Goal: Navigation & Orientation: Find specific page/section

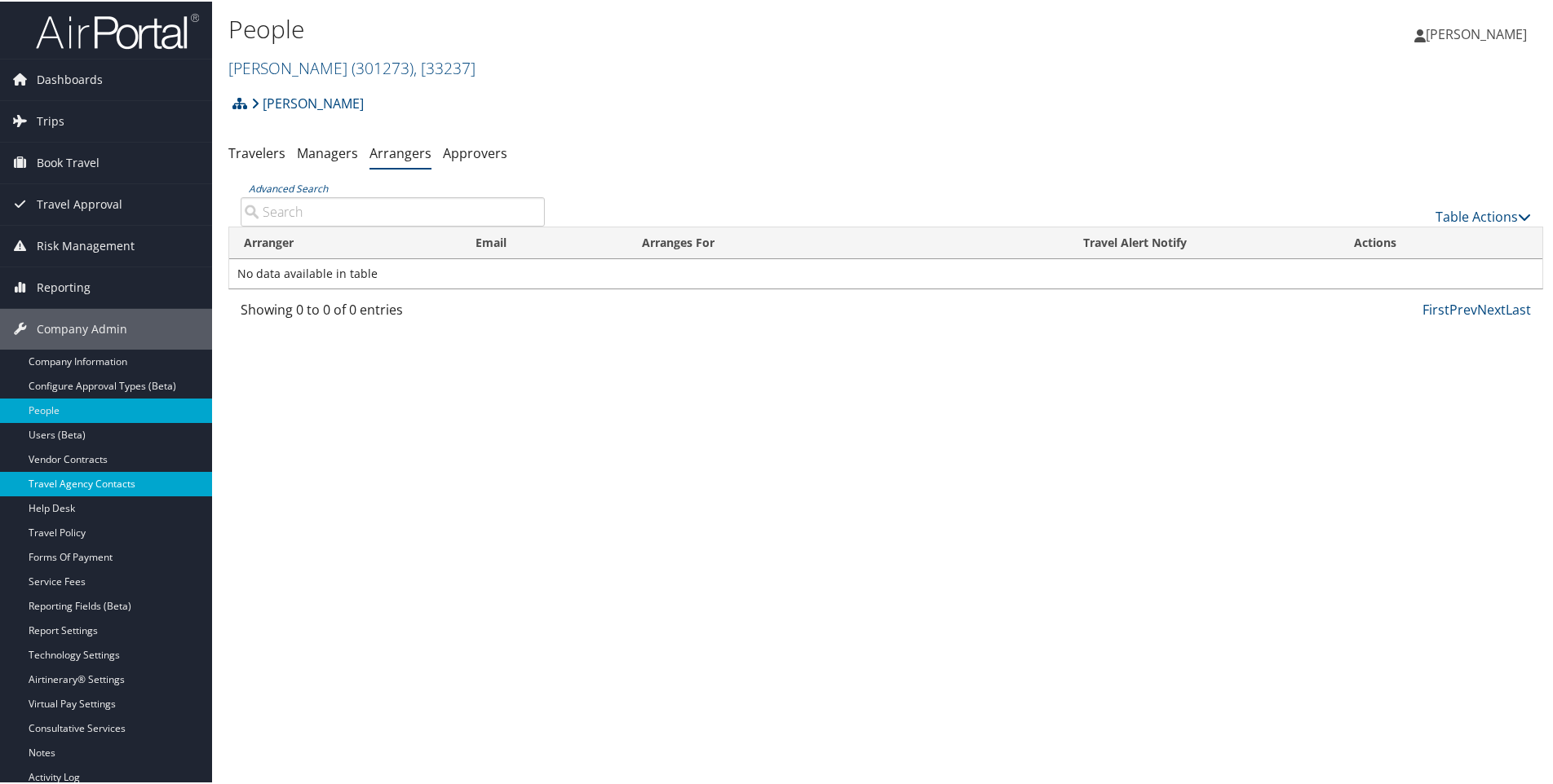
click at [81, 479] on link "Travel Agency Contacts" at bounding box center [105, 482] width 212 height 24
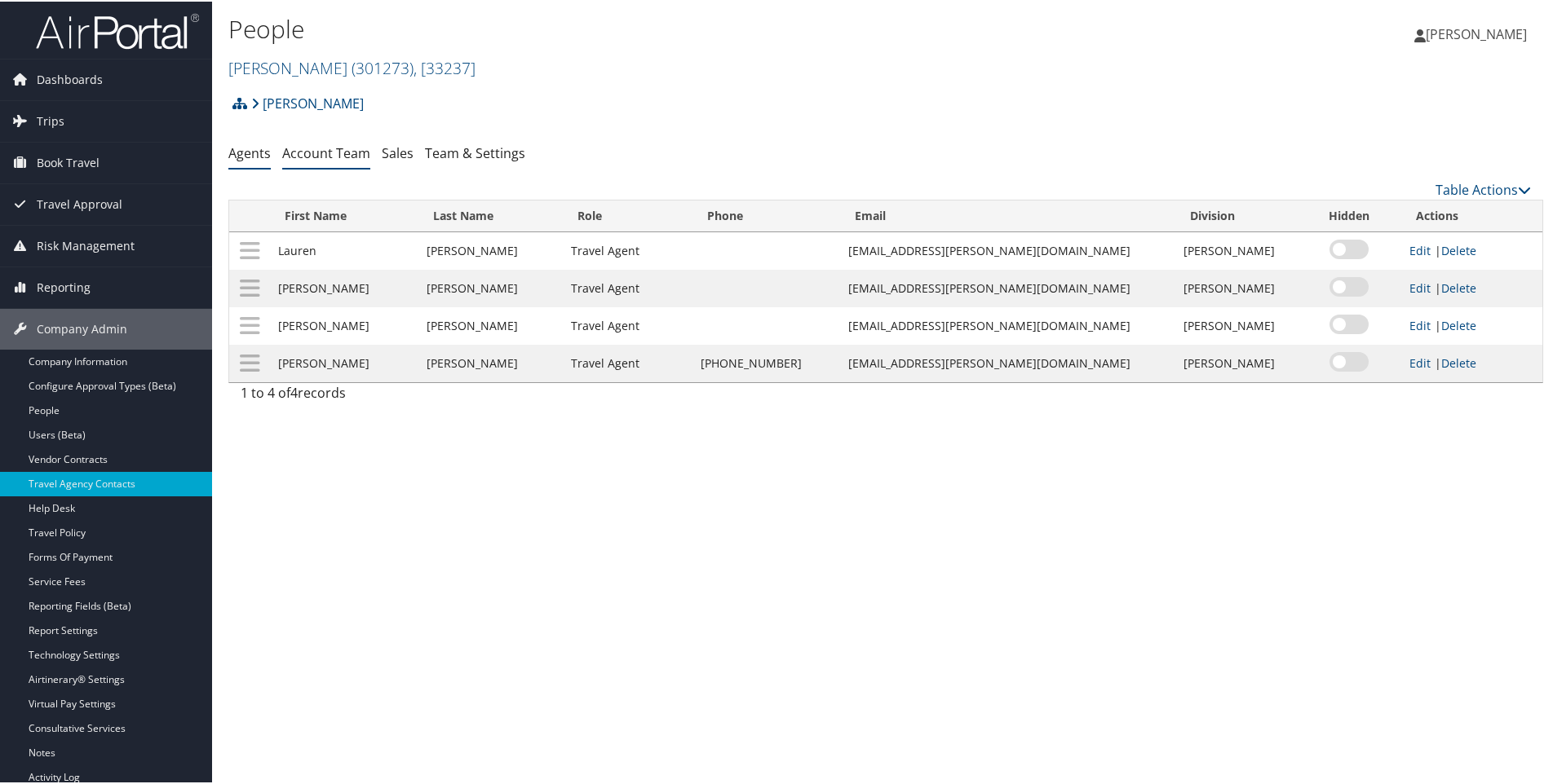
click at [320, 144] on link "Account Team" at bounding box center [326, 151] width 88 height 18
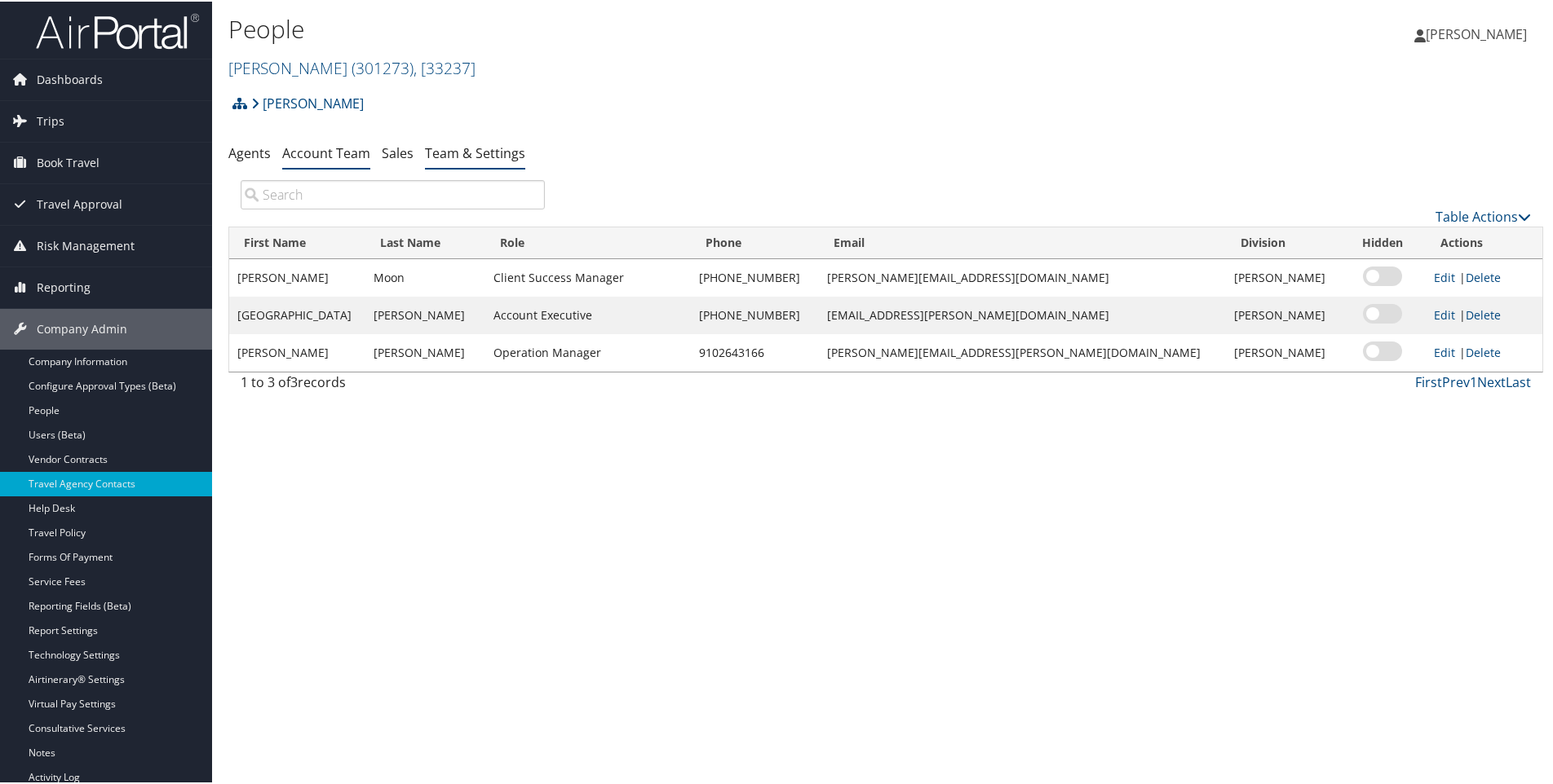
click at [463, 151] on link "Team & Settings" at bounding box center [475, 151] width 101 height 18
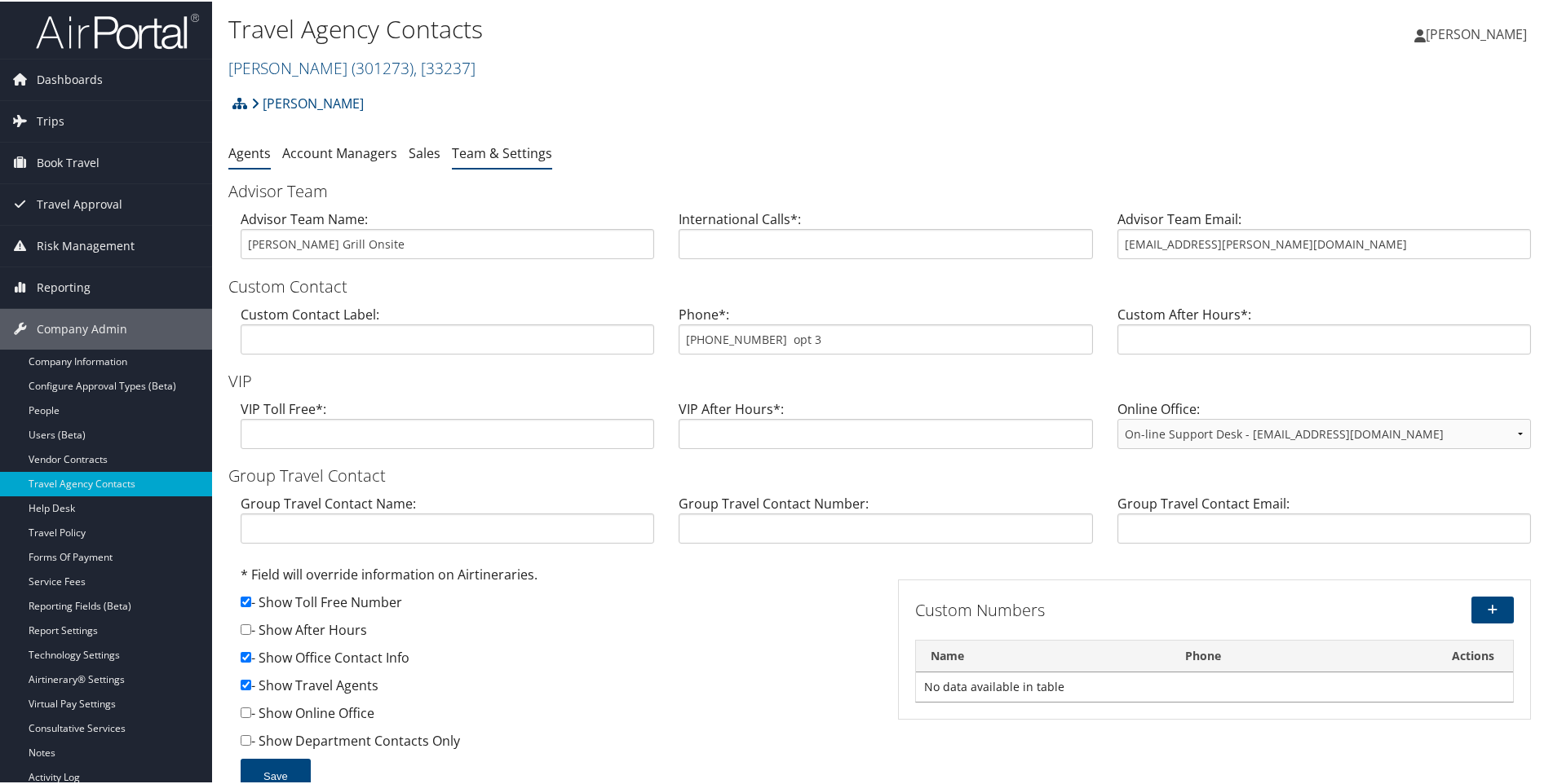
click at [246, 149] on link "Agents" at bounding box center [249, 151] width 42 height 18
